Goal: Navigation & Orientation: Find specific page/section

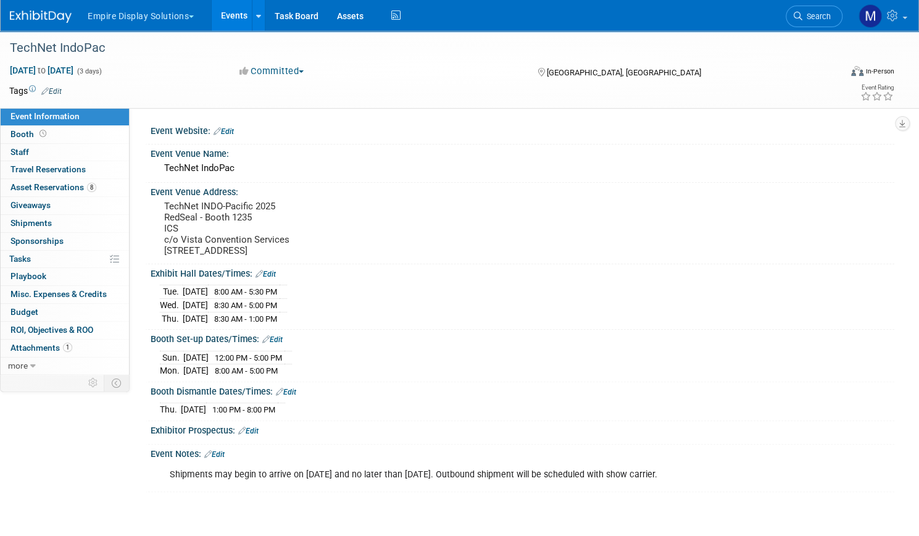
click at [257, 19] on link "Events" at bounding box center [234, 15] width 45 height 31
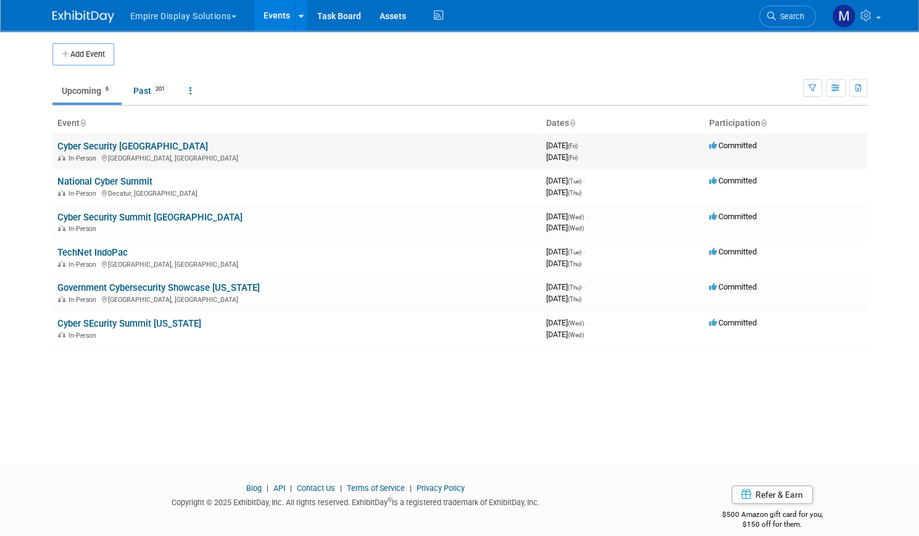
click at [107, 147] on link "Cyber Security Atlanta" at bounding box center [132, 146] width 151 height 11
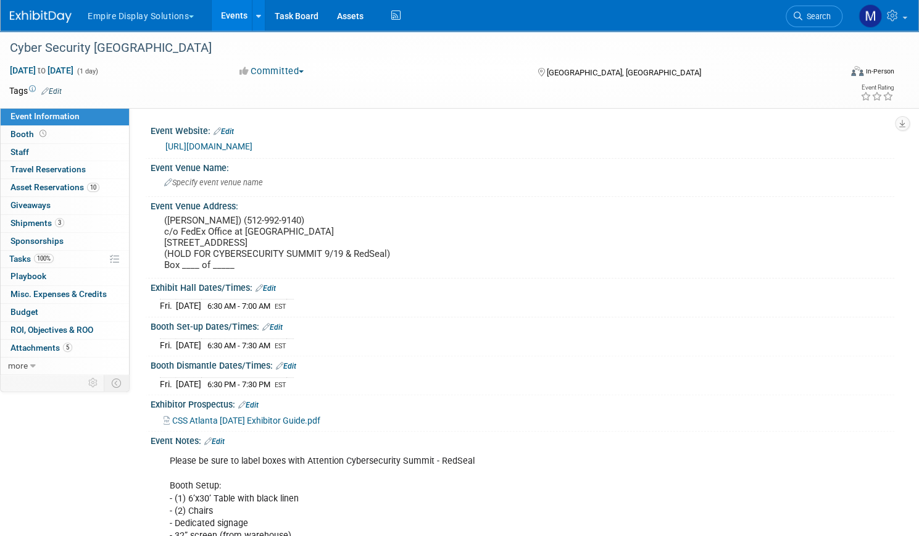
click at [257, 25] on link "Events" at bounding box center [234, 15] width 45 height 31
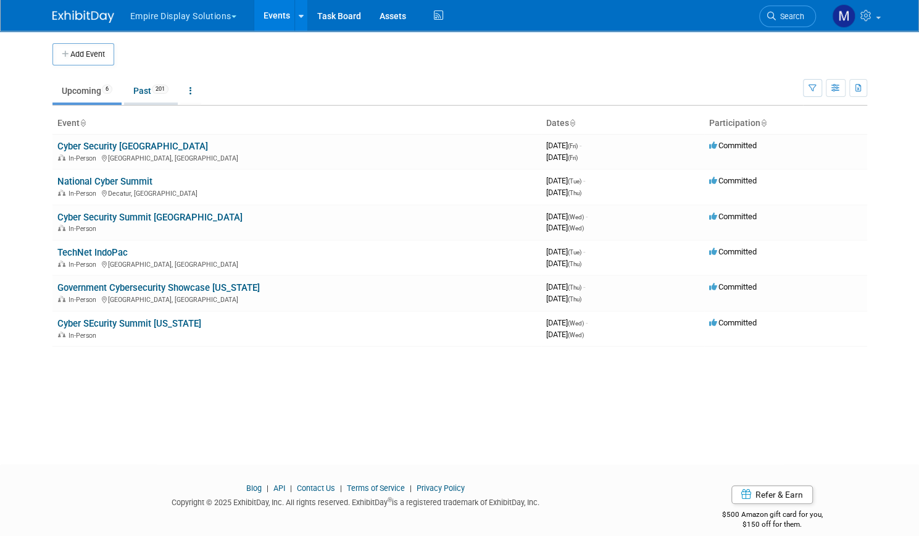
click at [152, 91] on span "201" at bounding box center [160, 89] width 17 height 9
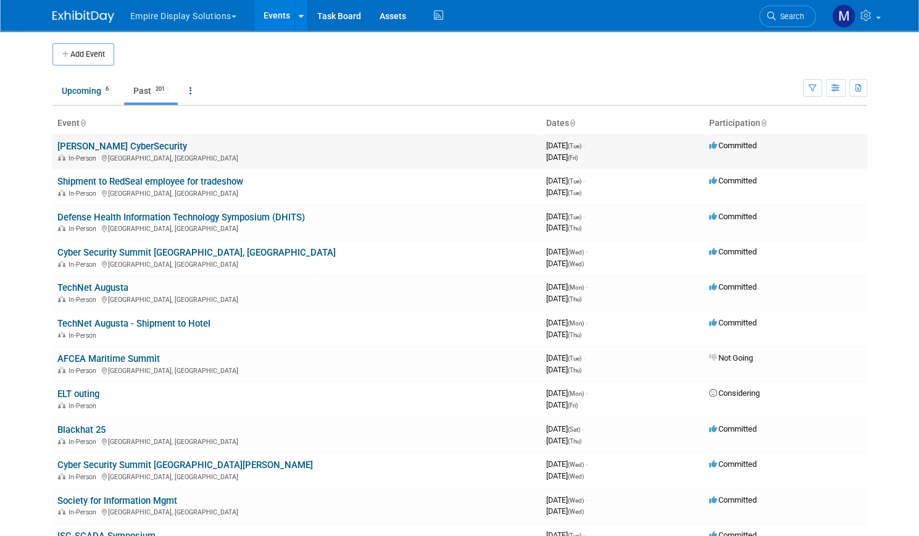
click at [131, 141] on link "[PERSON_NAME] CyberSecurity" at bounding box center [122, 146] width 130 height 11
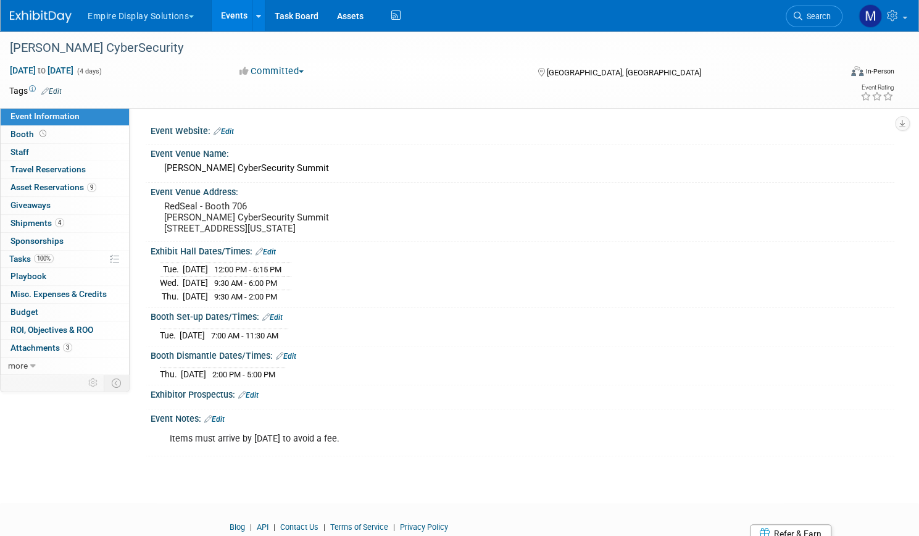
click at [257, 17] on link "Events" at bounding box center [234, 15] width 45 height 31
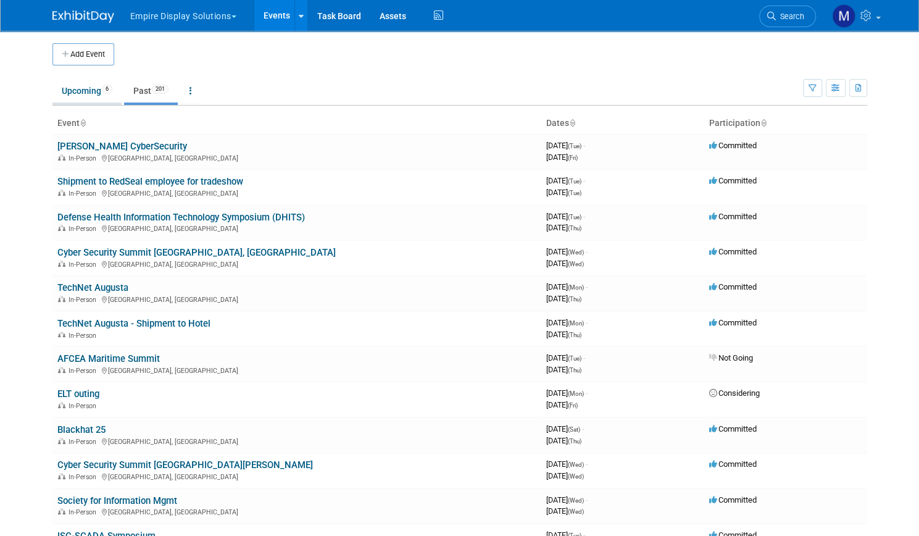
click at [80, 87] on link "Upcoming 6" at bounding box center [86, 90] width 69 height 23
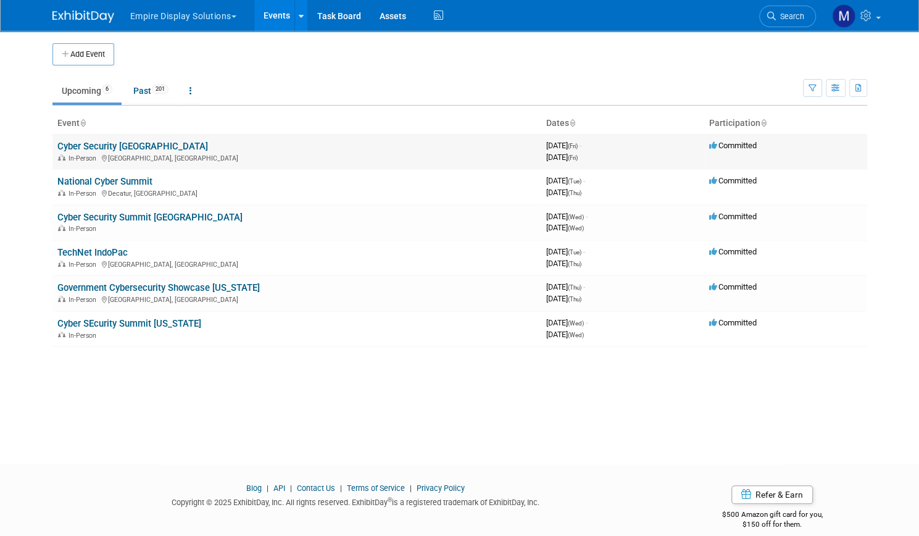
click at [93, 146] on link "Cyber Security [GEOGRAPHIC_DATA]" at bounding box center [132, 146] width 151 height 11
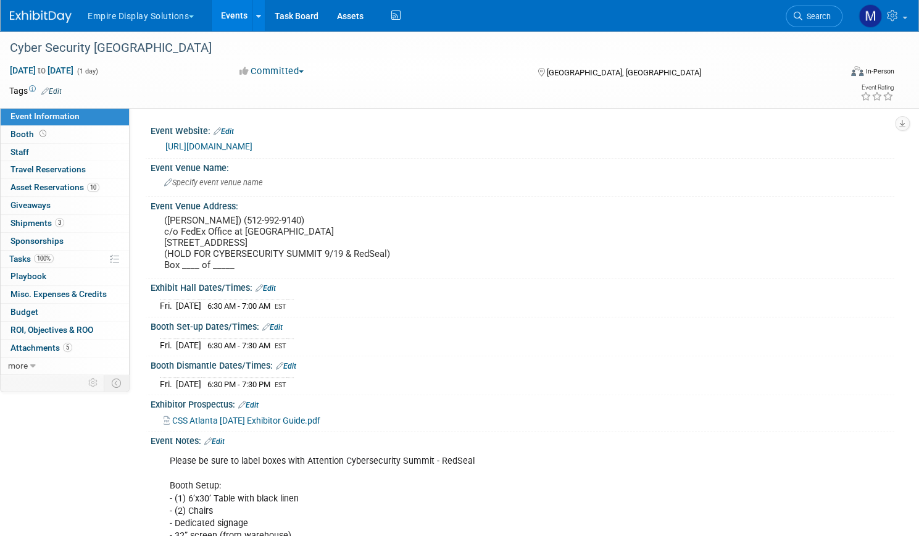
click at [204, 26] on button "Empire Display Solutions" at bounding box center [147, 13] width 123 height 27
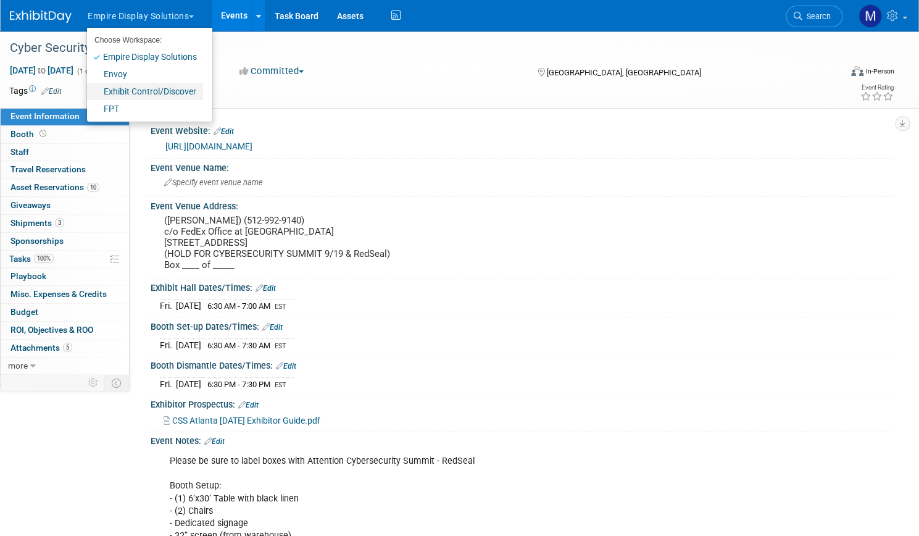
click at [189, 97] on link "Exhibit Control/Discover" at bounding box center [145, 91] width 116 height 17
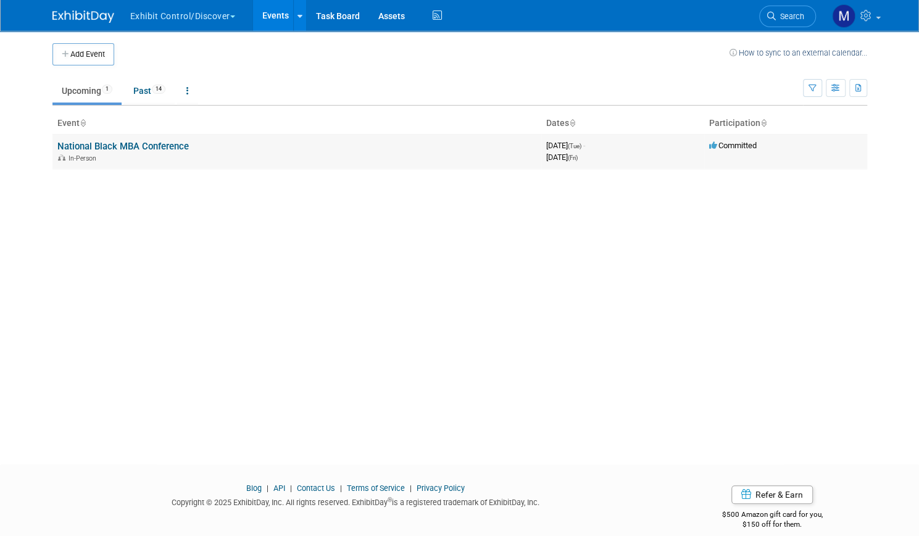
click at [157, 149] on link "National Black MBA Conference" at bounding box center [122, 146] width 131 height 11
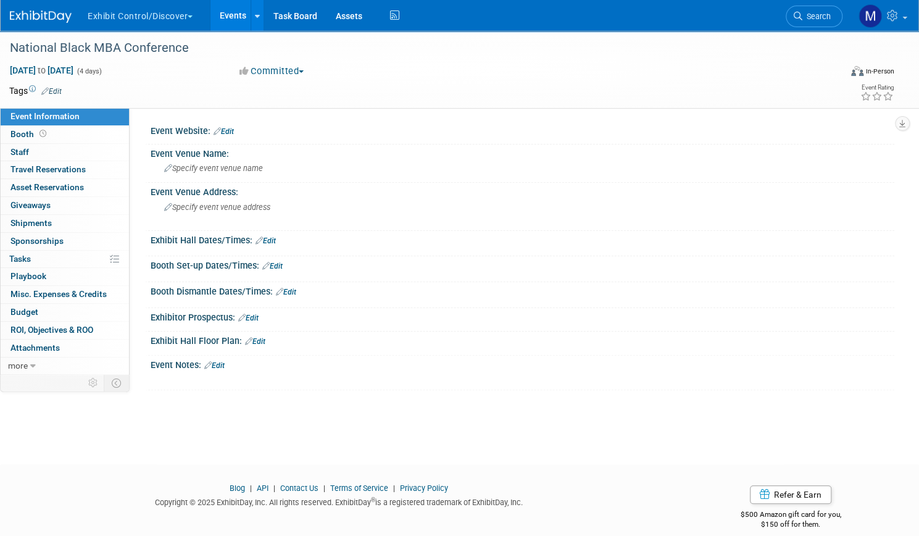
click at [208, 20] on button "Exhibit Control/Discover" at bounding box center [147, 13] width 122 height 27
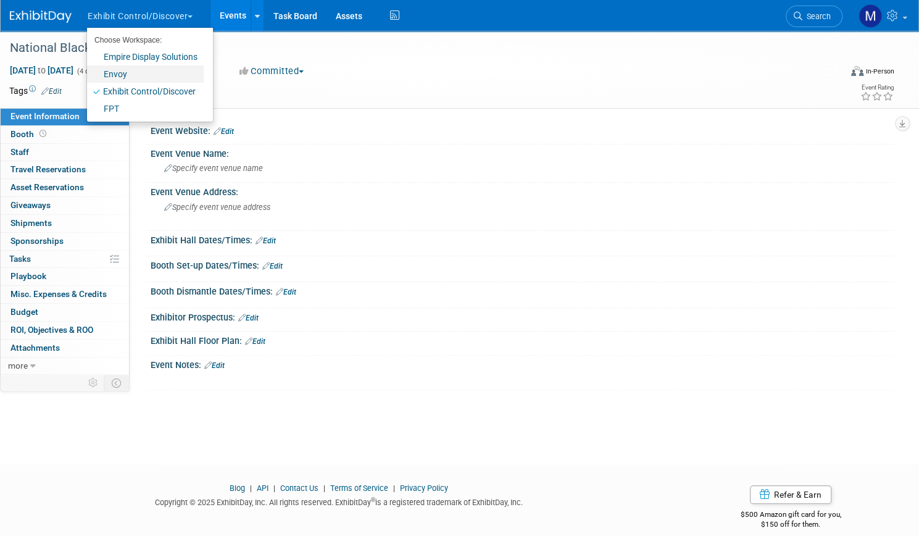
click at [164, 77] on link "Envoy" at bounding box center [145, 73] width 117 height 17
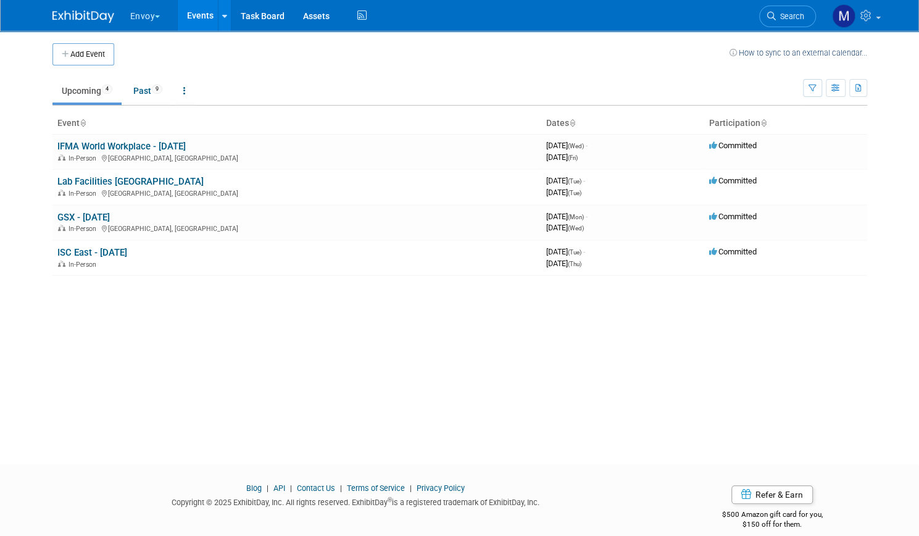
click at [149, 19] on button "Envoy" at bounding box center [152, 13] width 47 height 27
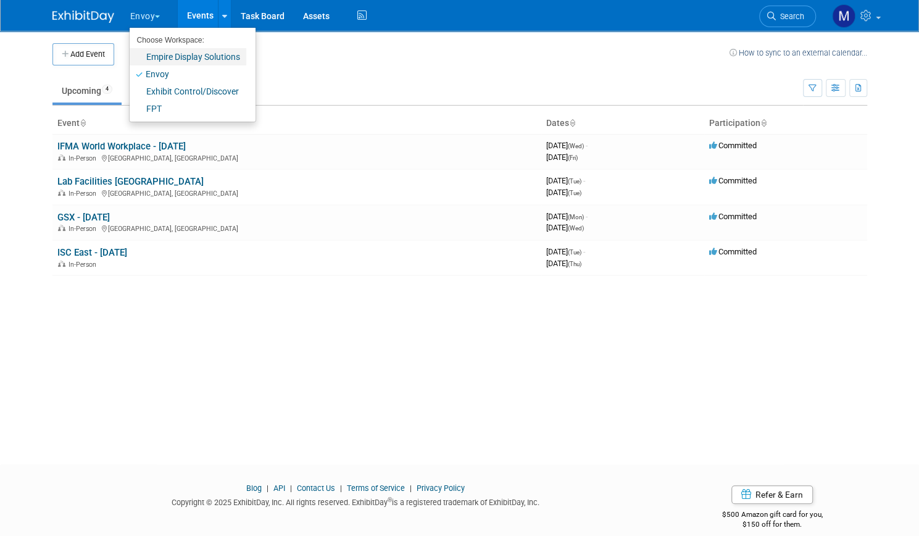
click at [150, 59] on link "Empire Display Solutions" at bounding box center [188, 56] width 117 height 17
